Goal: Information Seeking & Learning: Learn about a topic

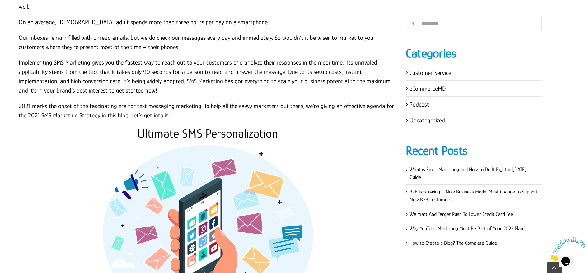
scroll to position [622, 0]
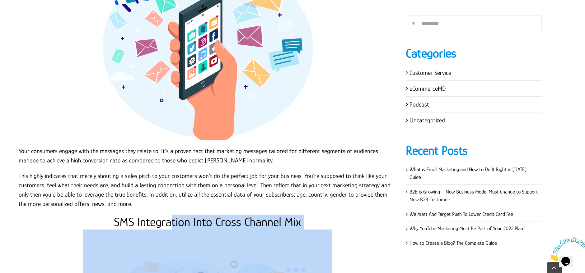
drag, startPoint x: 172, startPoint y: 214, endPoint x: 344, endPoint y: 229, distance: 173.0
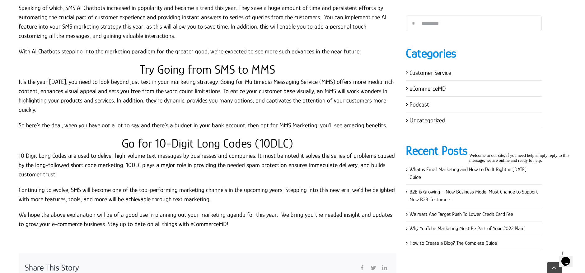
scroll to position [1795, 0]
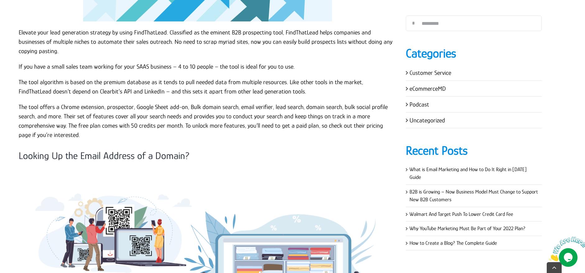
scroll to position [2280, 0]
